Goal: Transaction & Acquisition: Purchase product/service

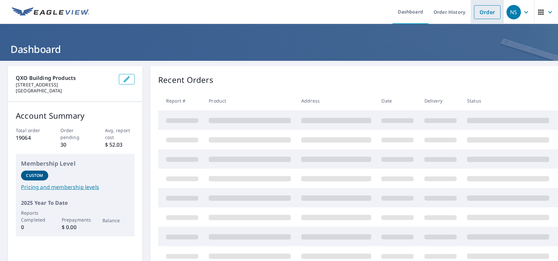
click at [480, 16] on link "Order" at bounding box center [487, 12] width 27 height 14
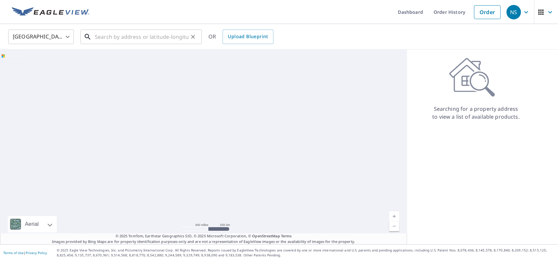
click at [170, 35] on input "text" at bounding box center [142, 37] width 94 height 18
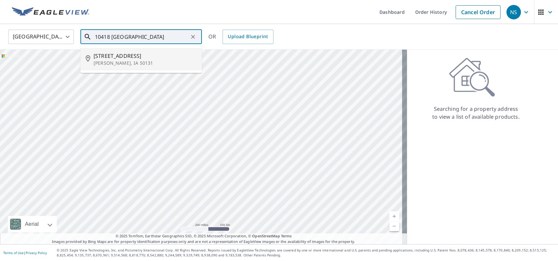
click at [145, 66] on li "[STREET_ADDRESS][PERSON_NAME]" at bounding box center [140, 59] width 121 height 22
type input "[STREET_ADDRESS][PERSON_NAME]"
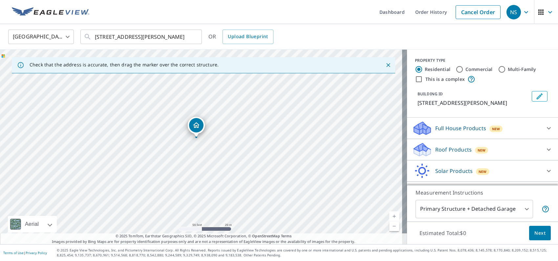
click at [451, 131] on p "Full House Products" at bounding box center [460, 128] width 51 height 8
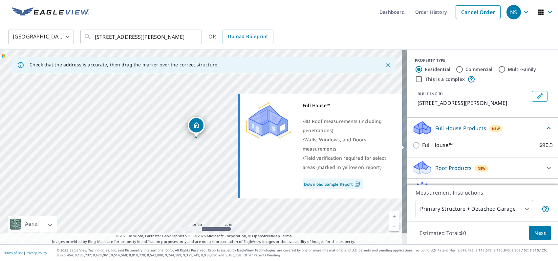
click at [437, 146] on p "Full House™" at bounding box center [437, 145] width 31 height 8
click at [422, 146] on input "Full House™ $90.3" at bounding box center [417, 145] width 10 height 8
checkbox input "true"
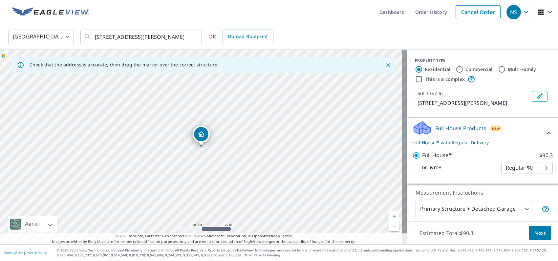
click at [534, 232] on span "Next" at bounding box center [539, 233] width 11 height 8
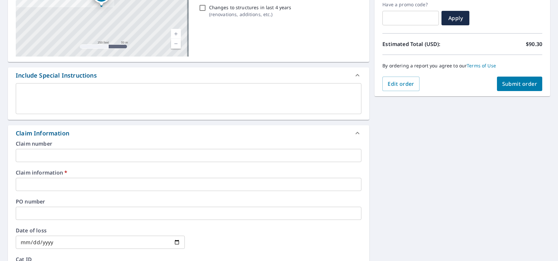
scroll to position [131, 0]
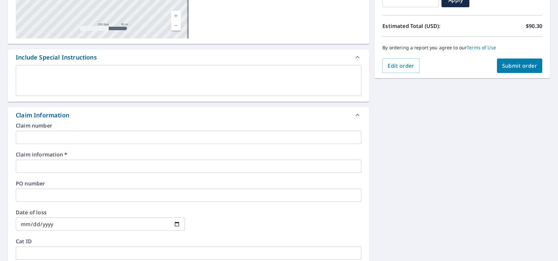
click at [116, 170] on input "text" at bounding box center [189, 166] width 346 height 13
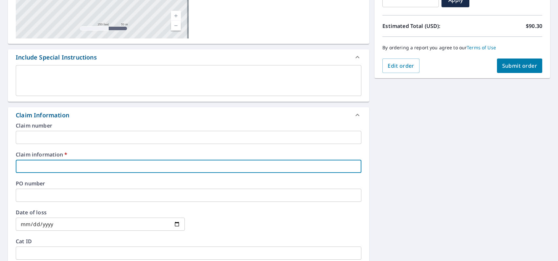
type input "0000"
checkbox input "true"
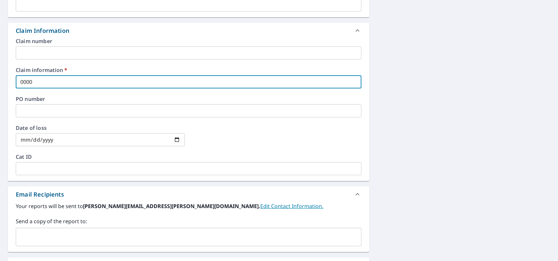
scroll to position [230, 0]
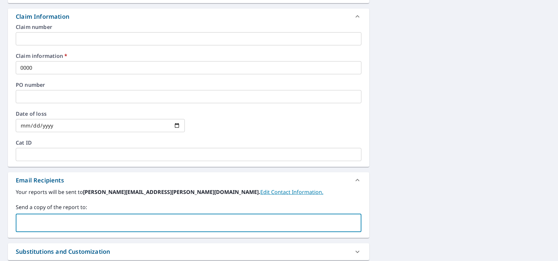
click at [60, 218] on input "text" at bounding box center [184, 222] width 330 height 12
type input "[EMAIL_ADDRESS][DOMAIN_NAME]"
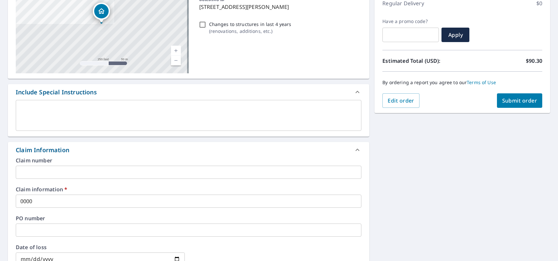
scroll to position [0, 0]
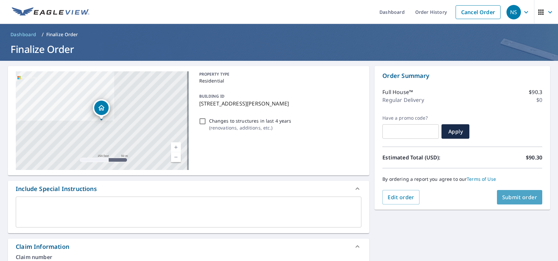
click at [507, 192] on button "Submit order" at bounding box center [520, 197] width 46 height 14
checkbox input "true"
